Goal: Check status

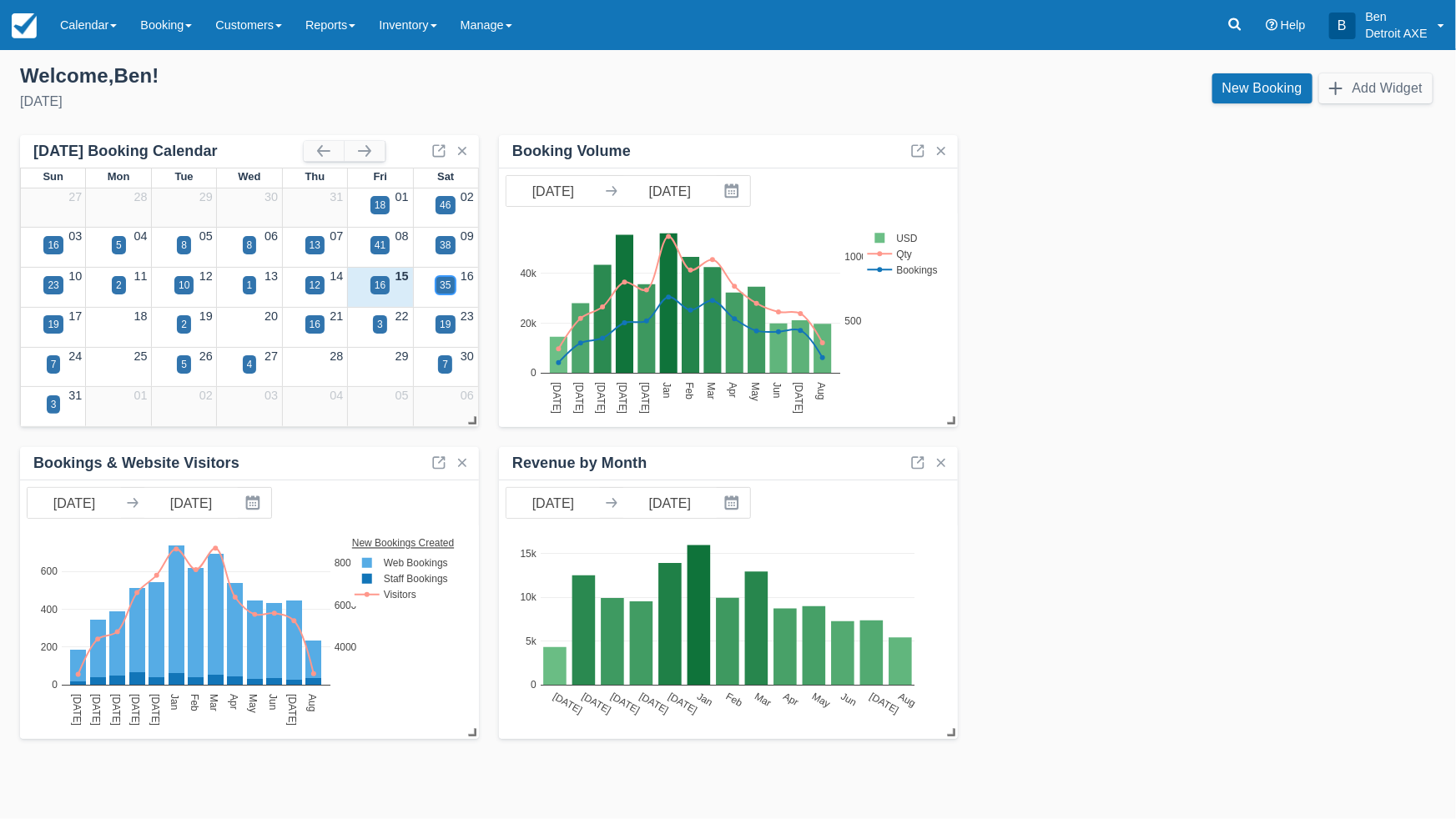
click at [443, 283] on div "35" at bounding box center [444, 285] width 10 height 15
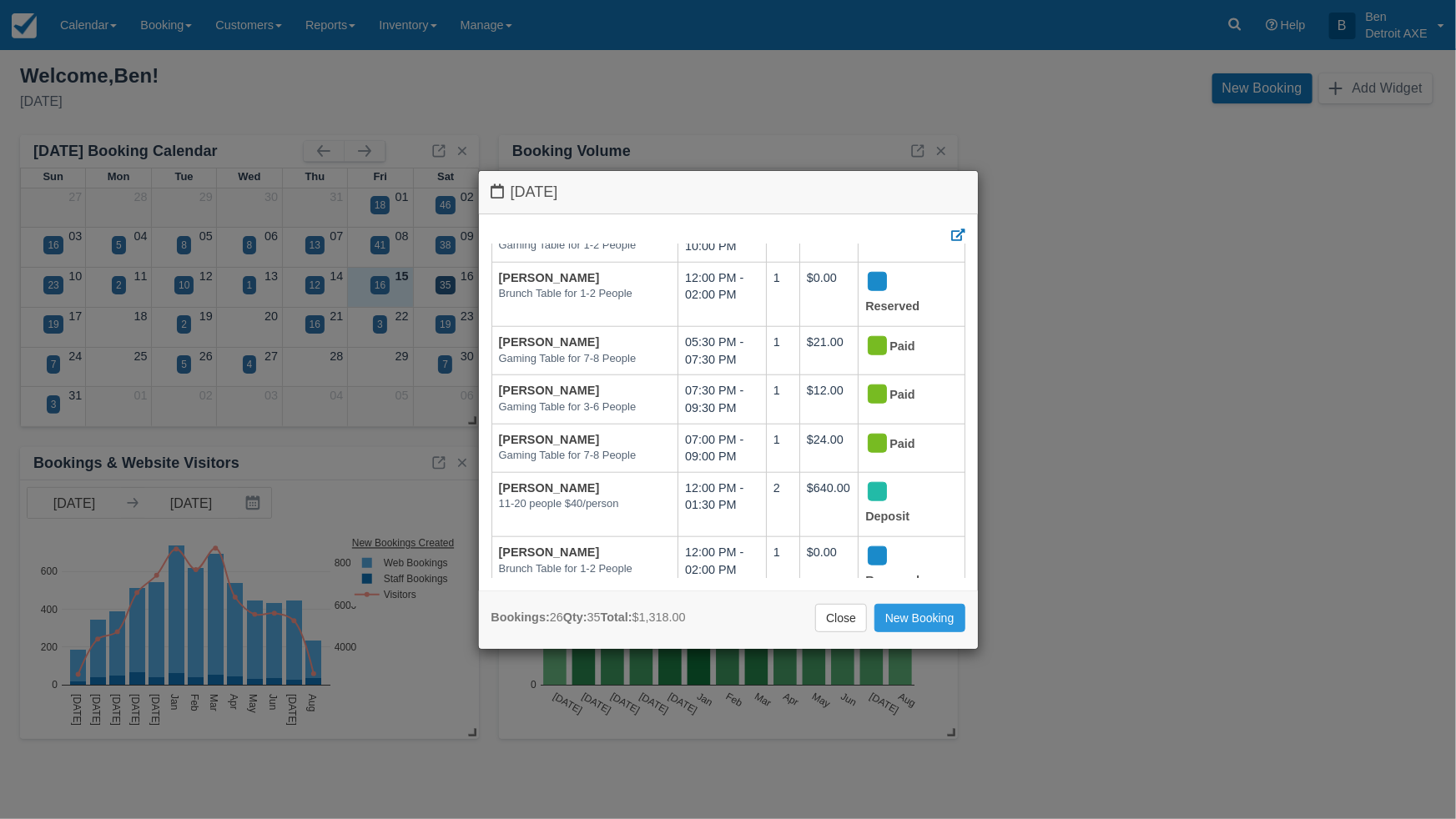
scroll to position [811, 0]
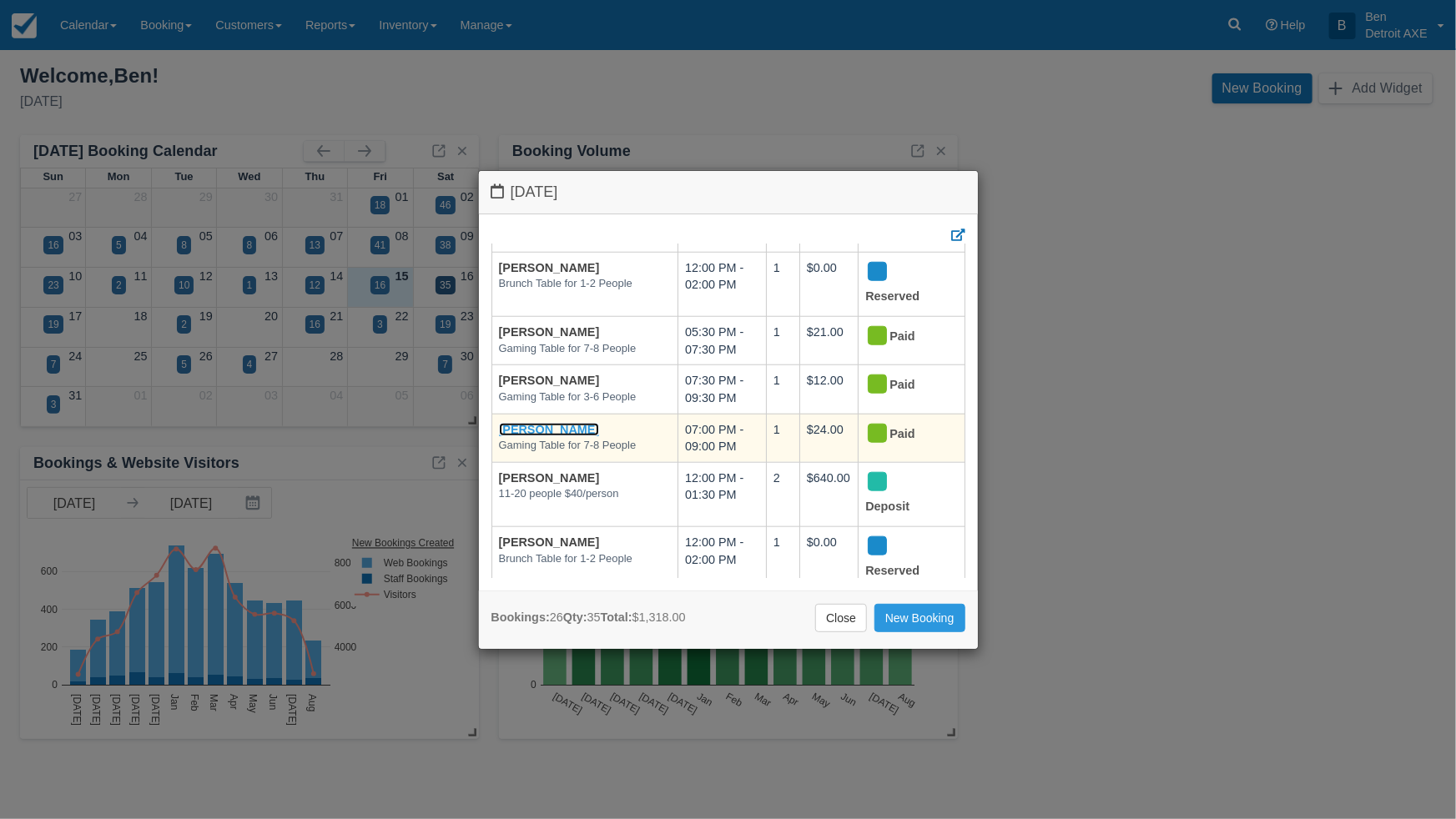
click at [552, 423] on link "Kelsey Schaller" at bounding box center [550, 430] width 101 height 13
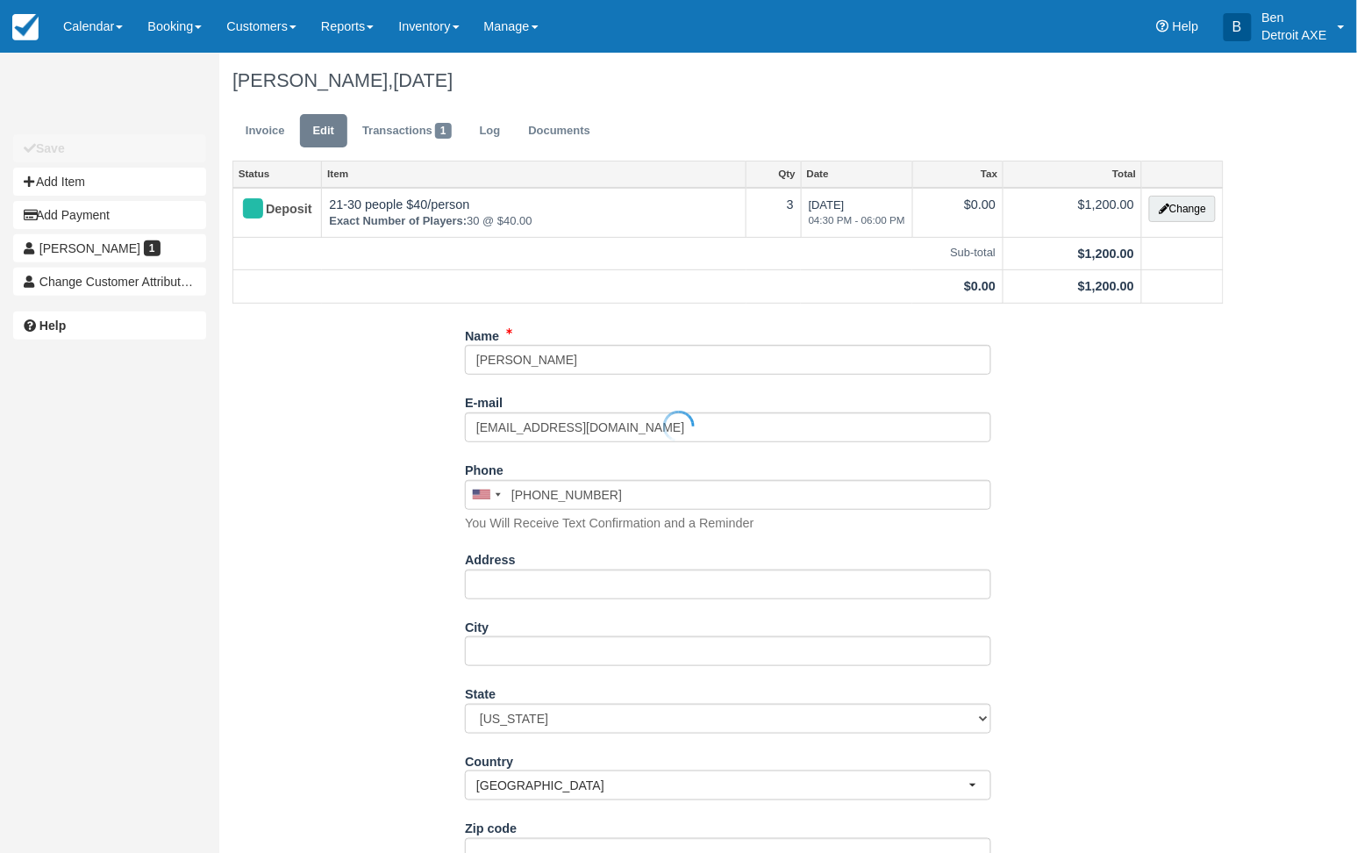
type input "(313) 549-9916"
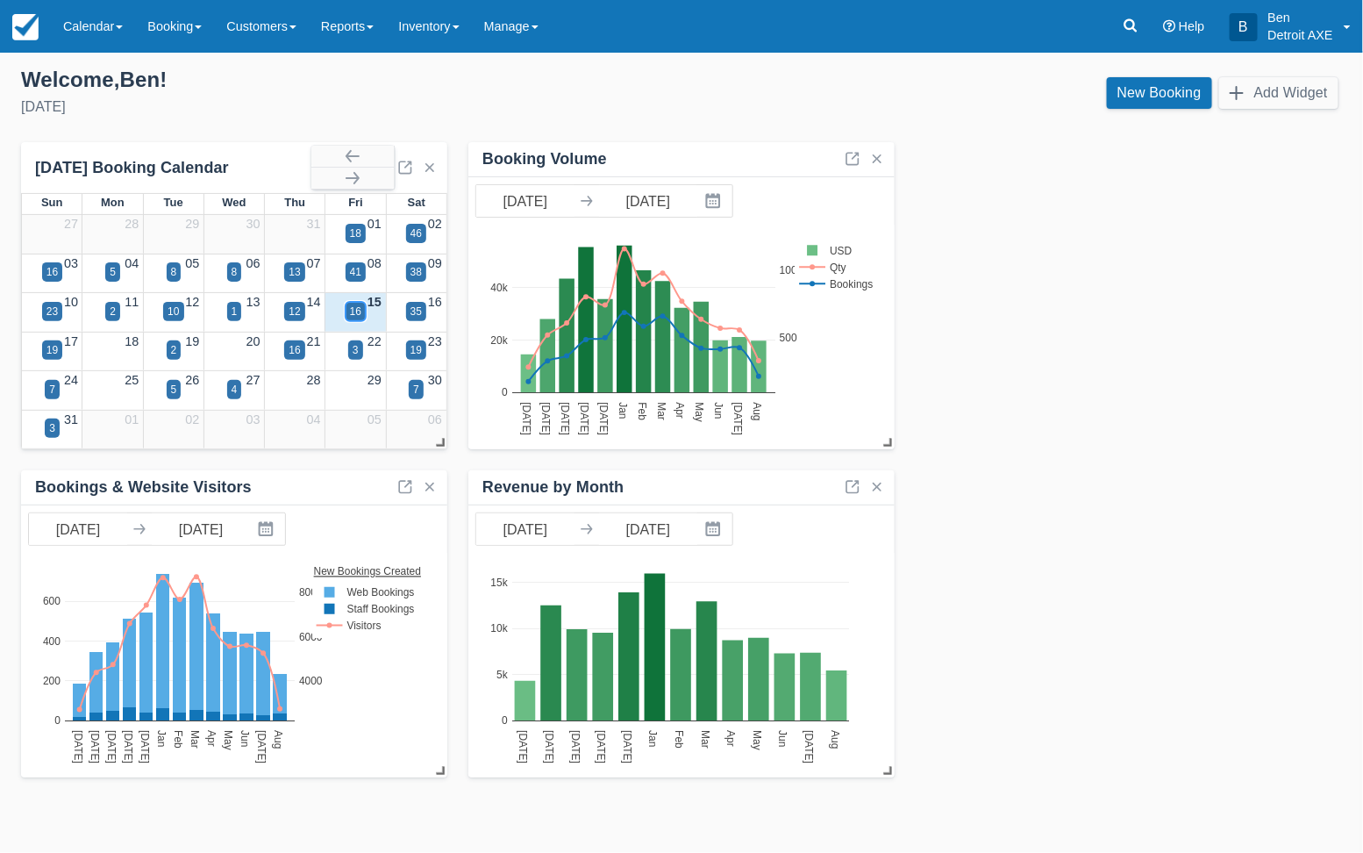
click at [356, 312] on div "16" at bounding box center [355, 311] width 11 height 16
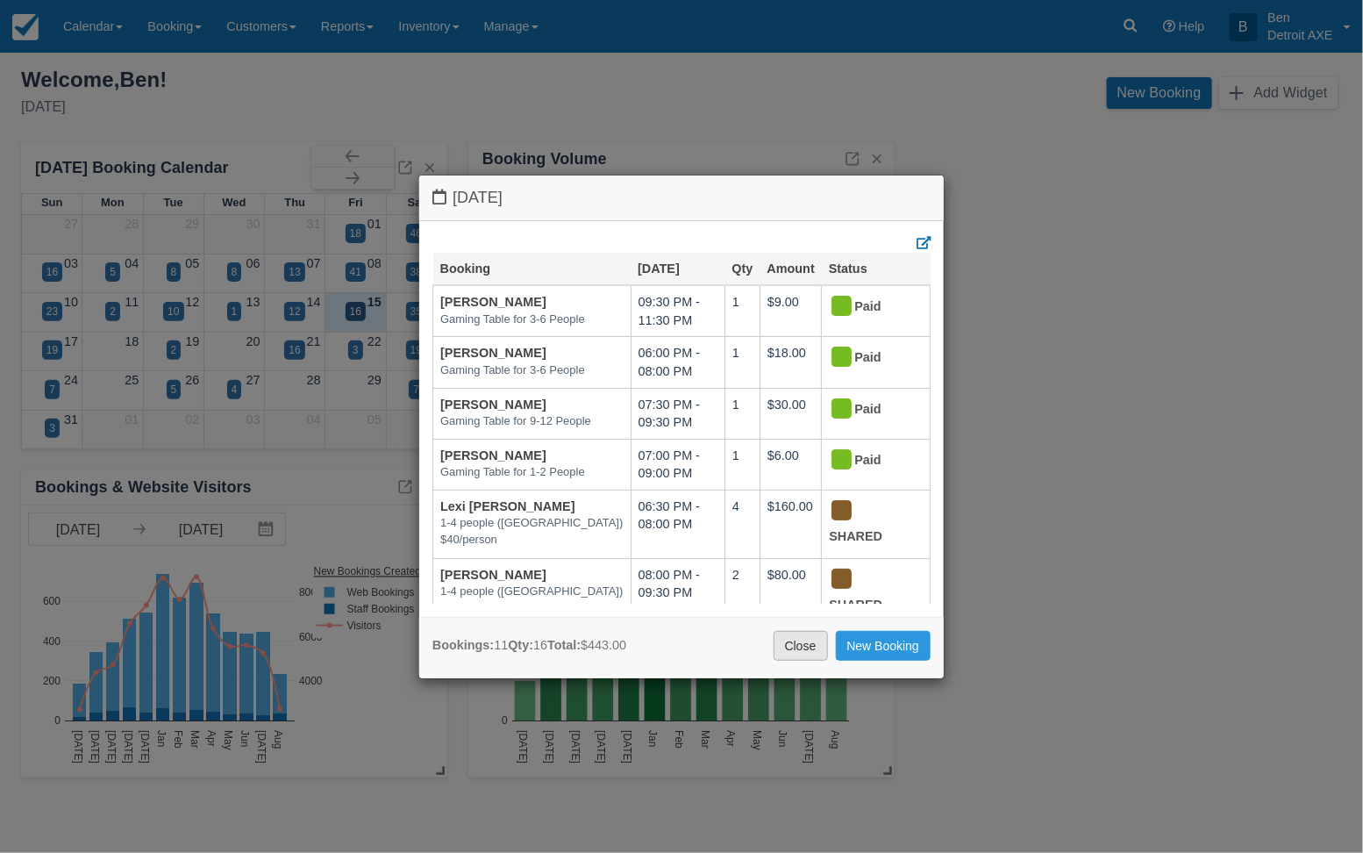
click at [800, 648] on link "Close" at bounding box center [801, 646] width 54 height 30
